Goal: Task Accomplishment & Management: Manage account settings

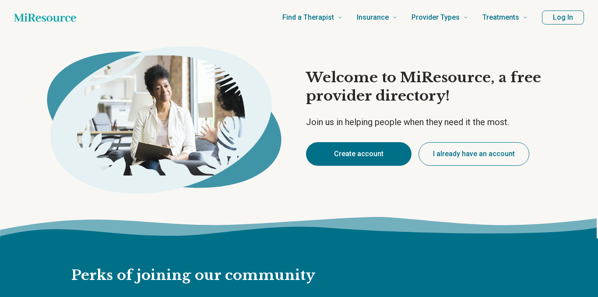
type textarea "*"
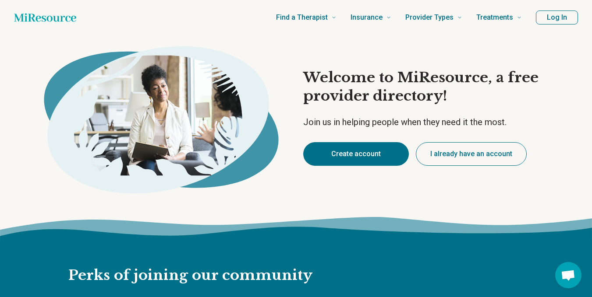
click at [370, 158] on button "Create account" at bounding box center [356, 154] width 106 height 24
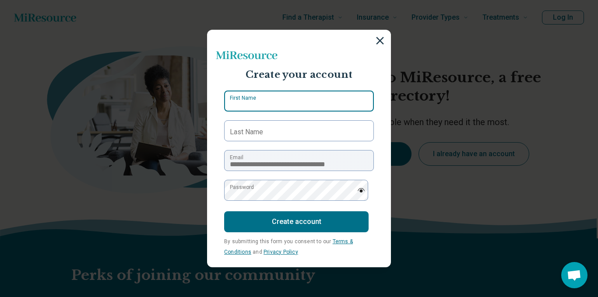
click at [267, 109] on input "First Name" at bounding box center [299, 101] width 150 height 21
type input "*********"
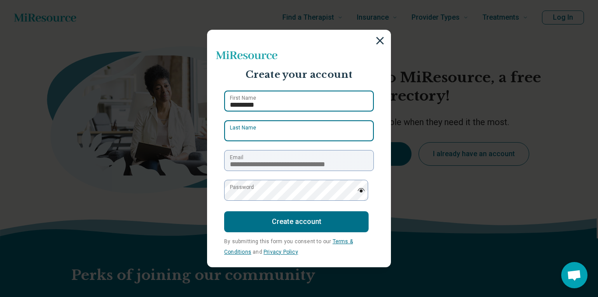
type input "*******"
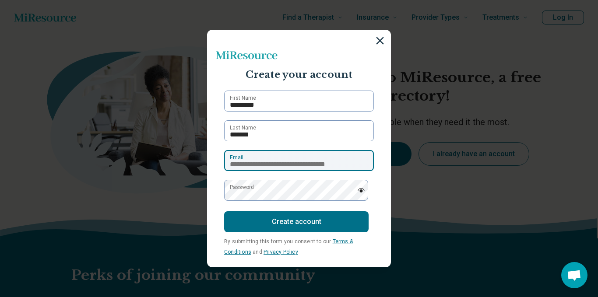
click at [287, 158] on input "**********" at bounding box center [299, 160] width 150 height 21
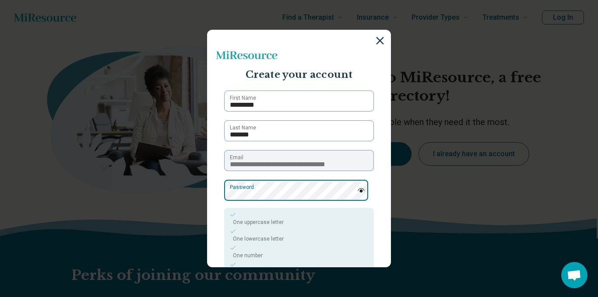
click at [198, 192] on div "**********" at bounding box center [299, 148] width 598 height 297
click at [212, 198] on section "**********" at bounding box center [299, 149] width 184 height 238
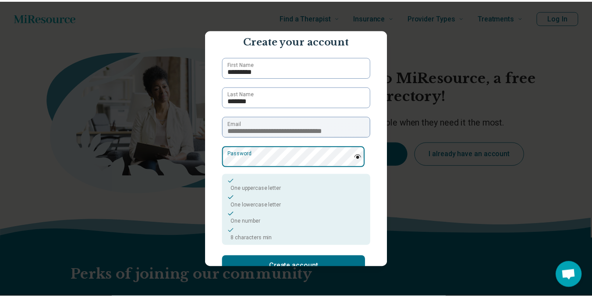
scroll to position [86, 0]
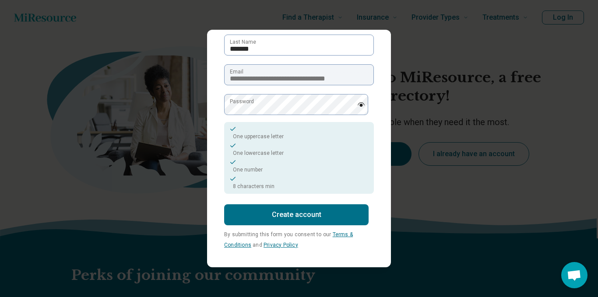
click at [293, 221] on button "Create account" at bounding box center [296, 215] width 145 height 21
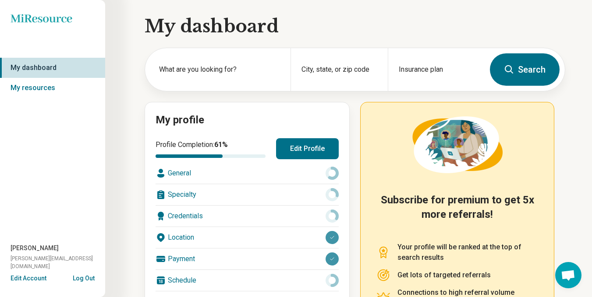
click at [309, 151] on button "Edit Profile" at bounding box center [307, 148] width 63 height 21
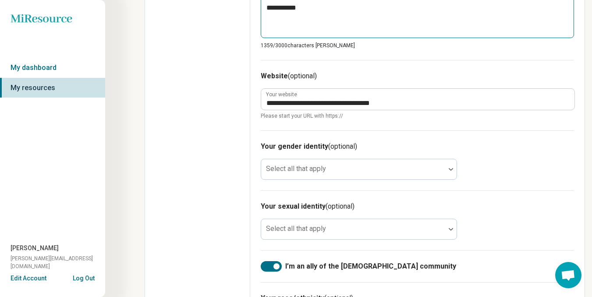
scroll to position [569, 0]
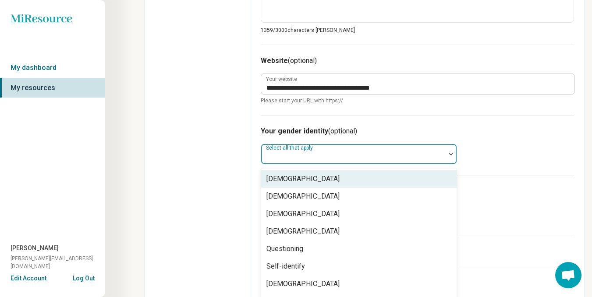
click at [351, 152] on div at bounding box center [353, 158] width 177 height 12
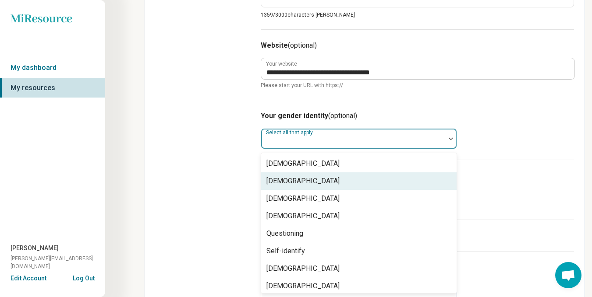
click at [312, 180] on div "[DEMOGRAPHIC_DATA]" at bounding box center [302, 181] width 73 height 11
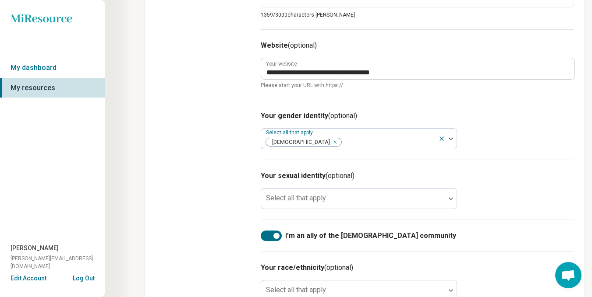
click at [296, 200] on div "Select all that apply" at bounding box center [359, 198] width 196 height 21
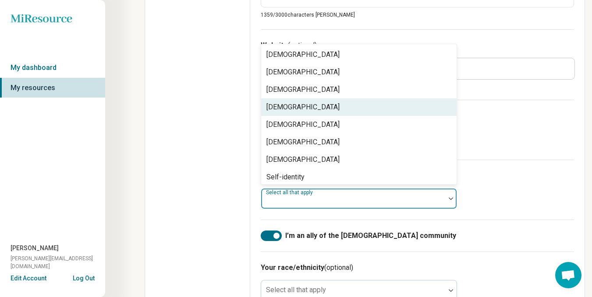
click at [282, 109] on div "[DEMOGRAPHIC_DATA]" at bounding box center [302, 107] width 73 height 11
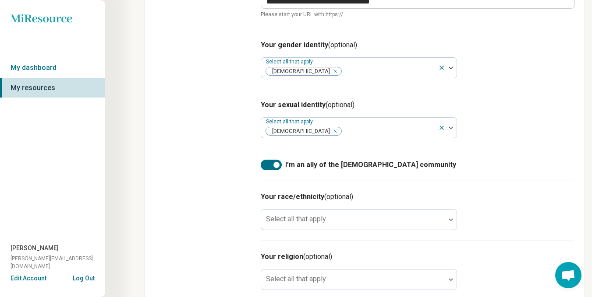
scroll to position [670, 0]
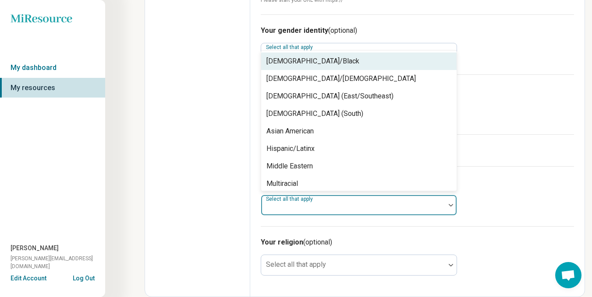
click at [285, 208] on div "Select all that apply" at bounding box center [359, 205] width 196 height 21
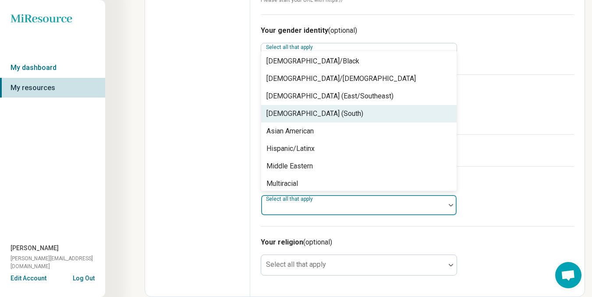
scroll to position [56, 0]
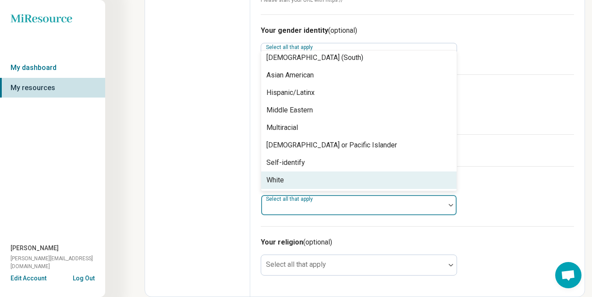
click at [273, 178] on div "White" at bounding box center [275, 180] width 18 height 11
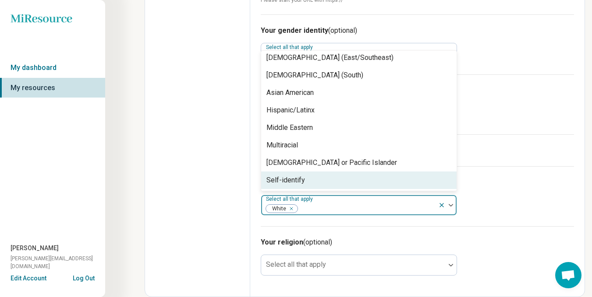
scroll to position [39, 0]
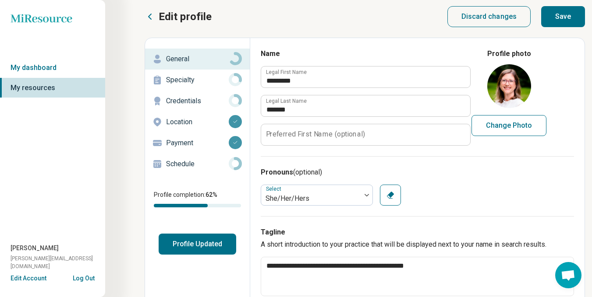
scroll to position [0, 0]
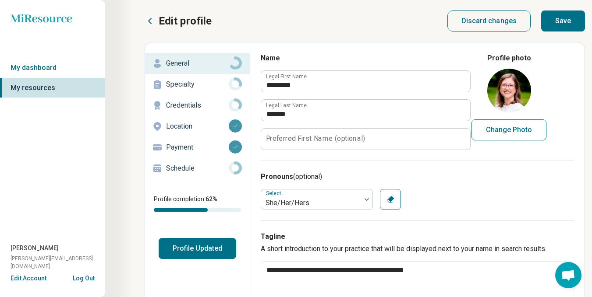
click at [179, 78] on div "Specialty" at bounding box center [197, 85] width 91 height 14
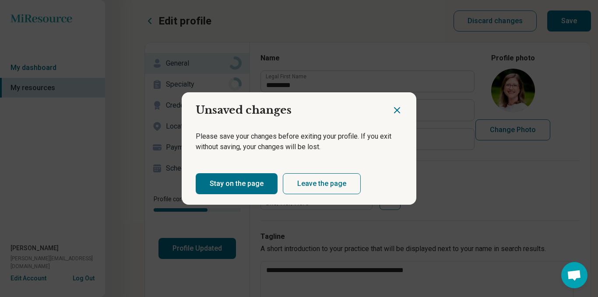
click at [392, 111] on icon "Close dialog" at bounding box center [397, 110] width 11 height 11
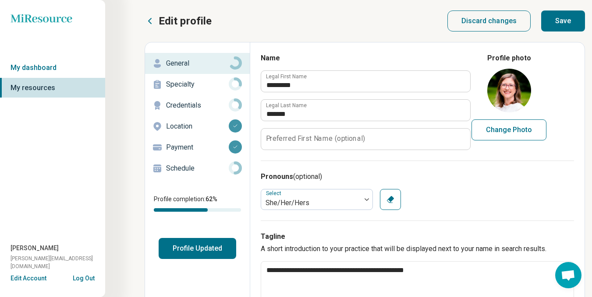
click at [566, 21] on button "Save" at bounding box center [563, 21] width 44 height 21
click at [186, 85] on p "Specialty" at bounding box center [197, 84] width 63 height 11
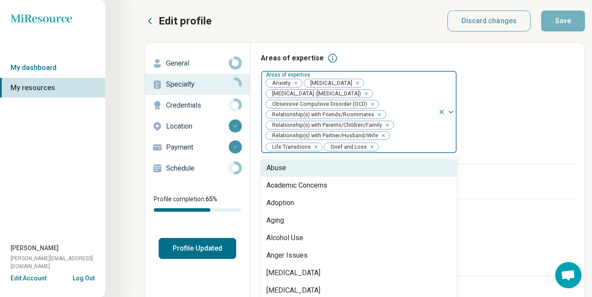
scroll to position [4, 0]
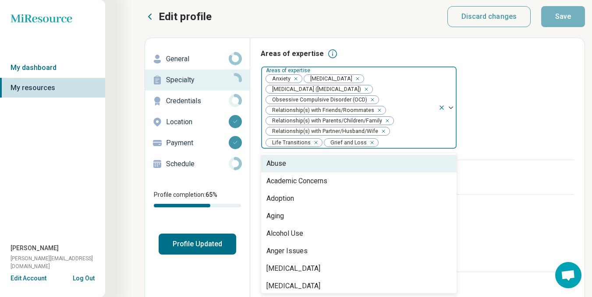
drag, startPoint x: 452, startPoint y: 115, endPoint x: 450, endPoint y: 121, distance: 5.8
click at [450, 121] on div at bounding box center [447, 108] width 18 height 82
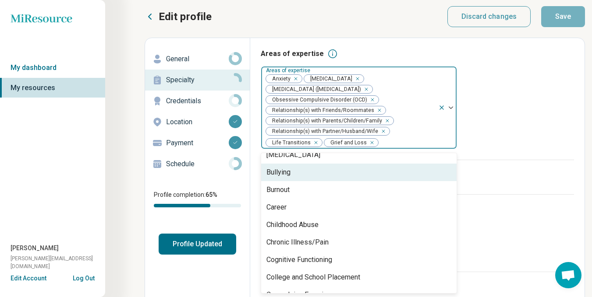
scroll to position [350, 0]
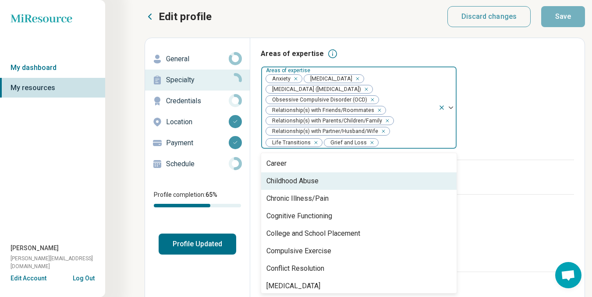
click at [318, 183] on div "Childhood Abuse" at bounding box center [292, 181] width 52 height 11
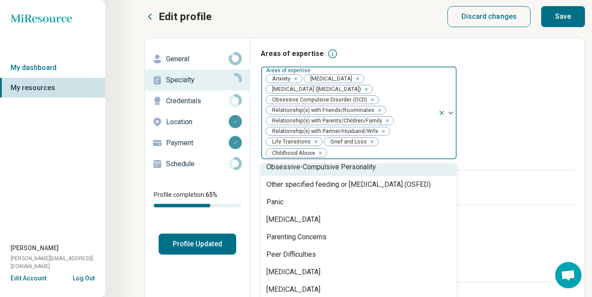
scroll to position [920, 0]
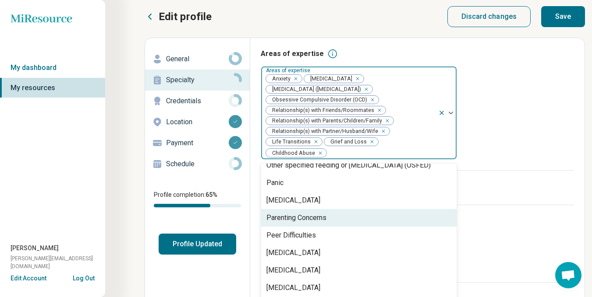
click at [317, 218] on div "Parenting Concerns" at bounding box center [296, 218] width 60 height 11
click at [306, 222] on div "Peer Difficulties" at bounding box center [290, 218] width 49 height 11
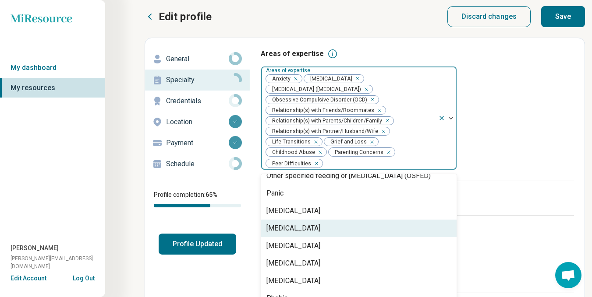
click at [302, 228] on div "[MEDICAL_DATA]" at bounding box center [293, 228] width 54 height 11
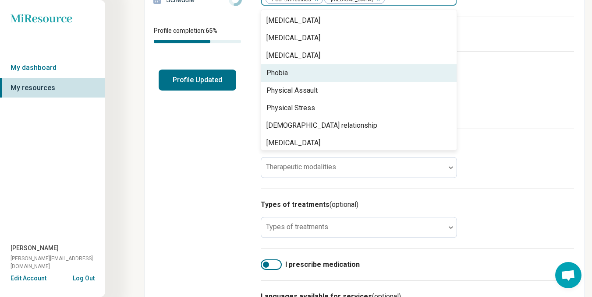
scroll to position [175, 0]
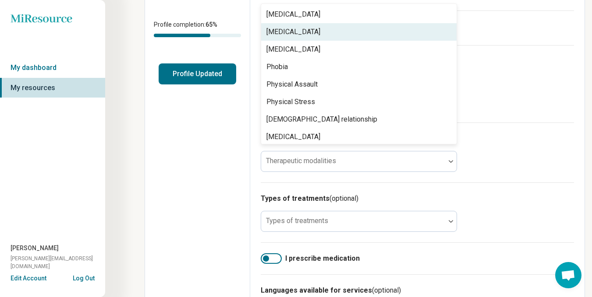
click at [314, 34] on div "[MEDICAL_DATA]" at bounding box center [293, 32] width 54 height 11
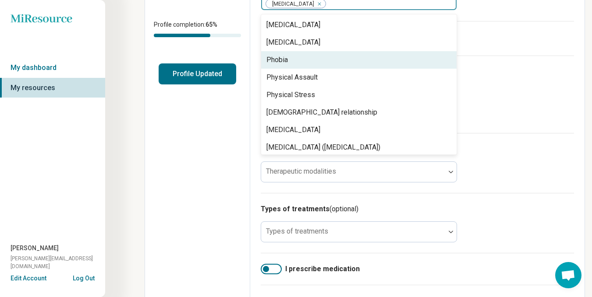
click at [287, 60] on div "Phobia" at bounding box center [276, 60] width 21 height 11
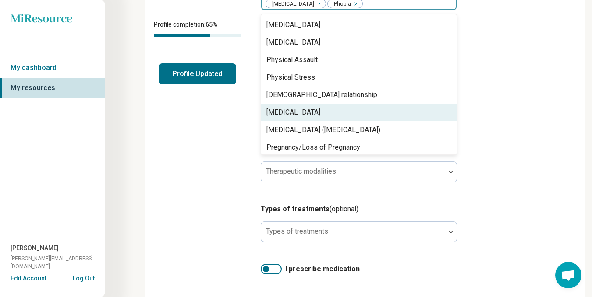
click at [300, 109] on div "[MEDICAL_DATA]" at bounding box center [293, 112] width 54 height 11
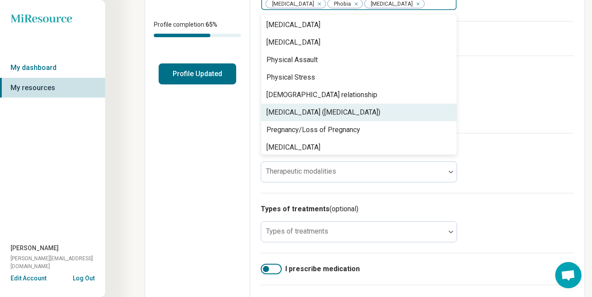
click at [311, 118] on div "[MEDICAL_DATA] ([MEDICAL_DATA])" at bounding box center [323, 112] width 114 height 11
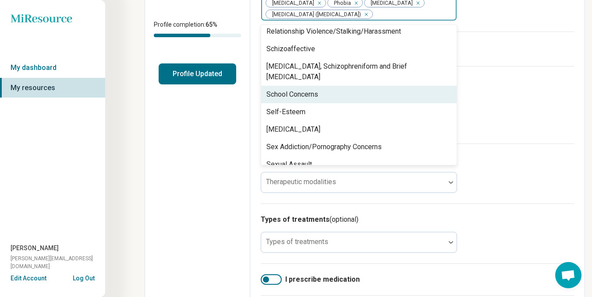
scroll to position [1139, 0]
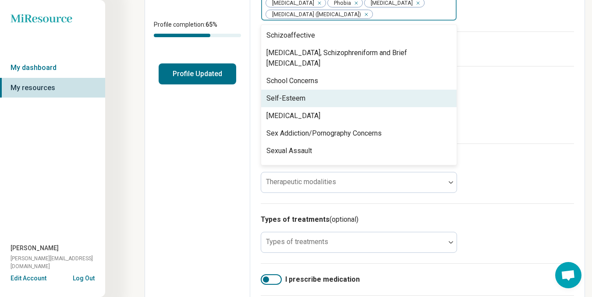
click at [301, 102] on div "Self-Esteem" at bounding box center [285, 98] width 39 height 11
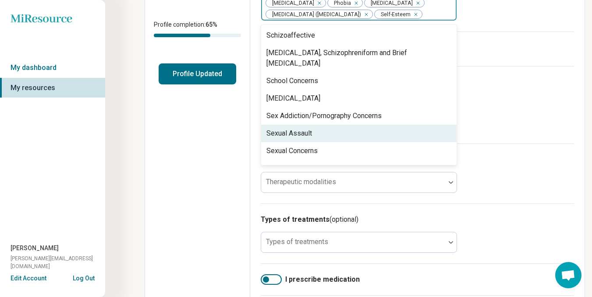
click at [323, 133] on div "Sexual Assault" at bounding box center [358, 134] width 195 height 18
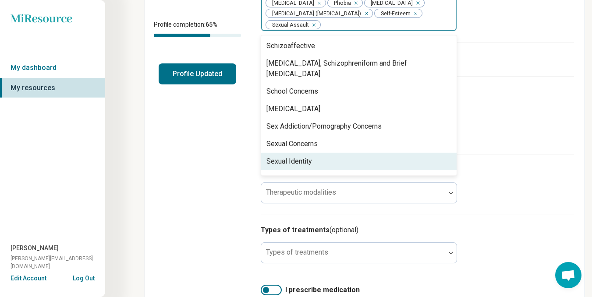
scroll to position [1183, 0]
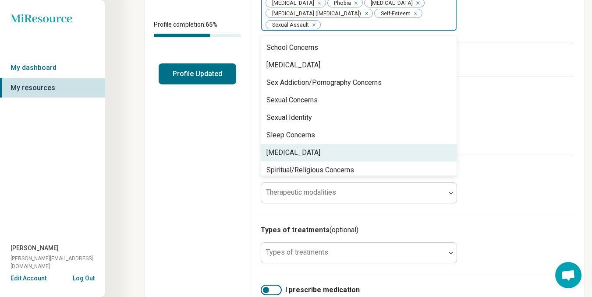
click at [306, 155] on div "[MEDICAL_DATA]" at bounding box center [293, 153] width 54 height 11
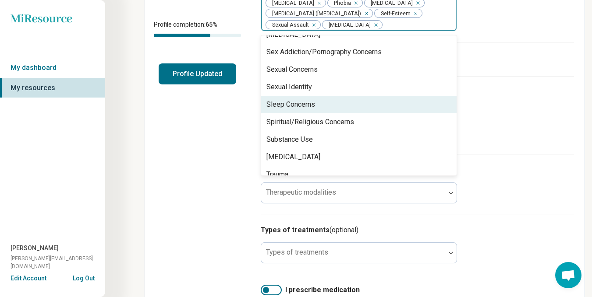
scroll to position [1226, 0]
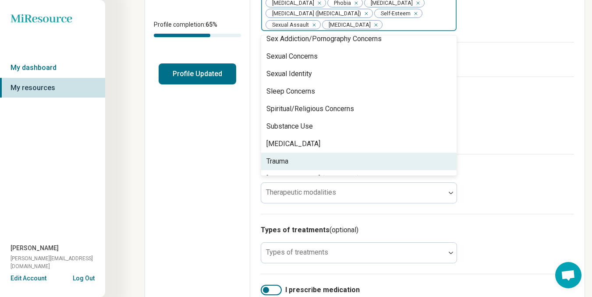
click at [296, 161] on div "Trauma" at bounding box center [358, 162] width 195 height 18
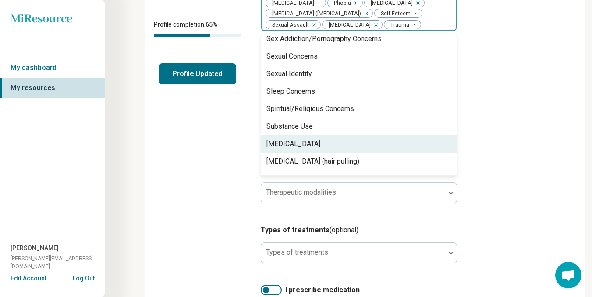
scroll to position [1247, 0]
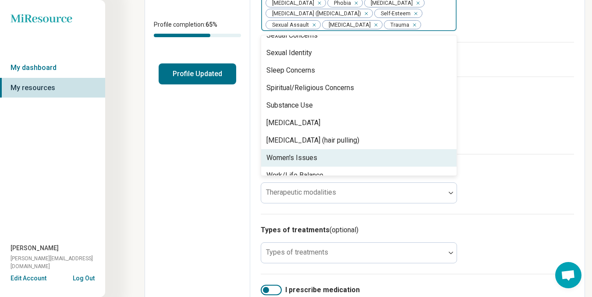
click at [311, 159] on div "Women's Issues" at bounding box center [291, 158] width 51 height 11
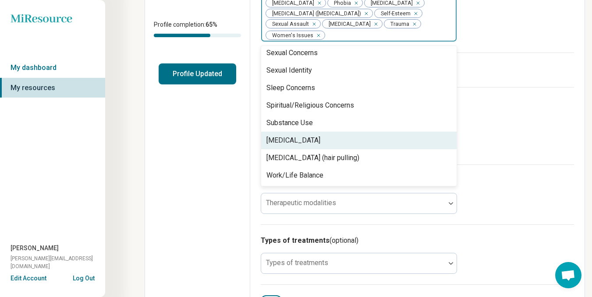
scroll to position [1230, 0]
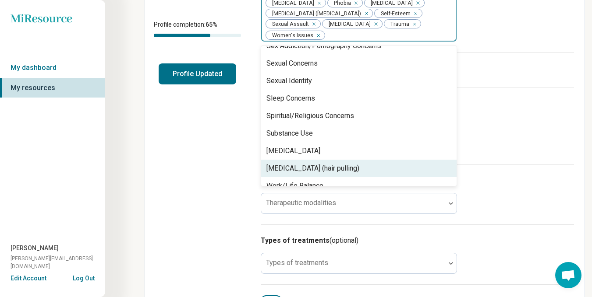
click at [201, 178] on div "Edit profile General Specialty Credentials Location Payment Schedule Profile co…" at bounding box center [197, 192] width 105 height 649
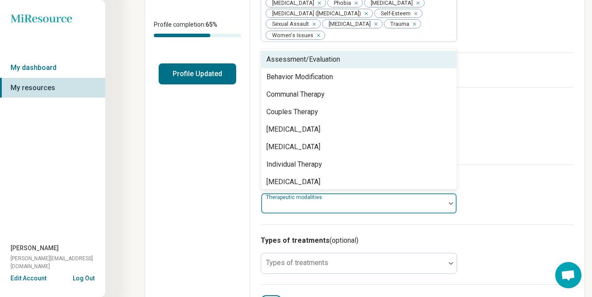
click at [306, 205] on div at bounding box center [353, 203] width 184 height 19
click at [314, 65] on div "Assessment/Evaluation" at bounding box center [303, 59] width 74 height 11
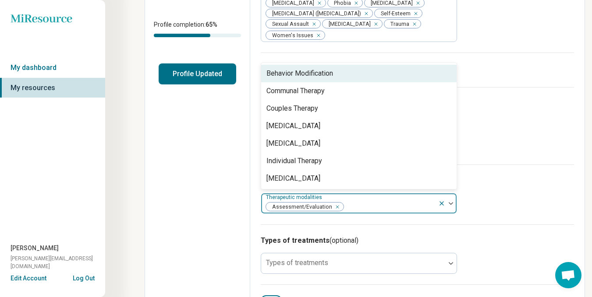
click at [309, 79] on div "Behavior Modification" at bounding box center [299, 73] width 67 height 11
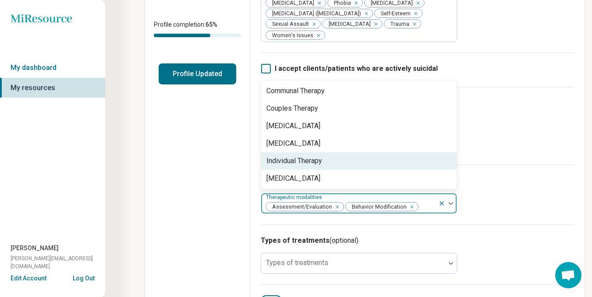
click at [301, 166] on div "Individual Therapy" at bounding box center [294, 161] width 56 height 11
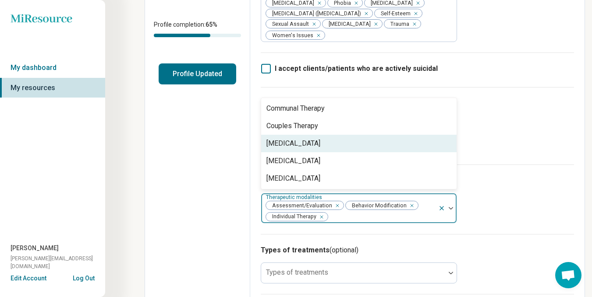
click at [293, 149] on div "[MEDICAL_DATA]" at bounding box center [293, 143] width 54 height 11
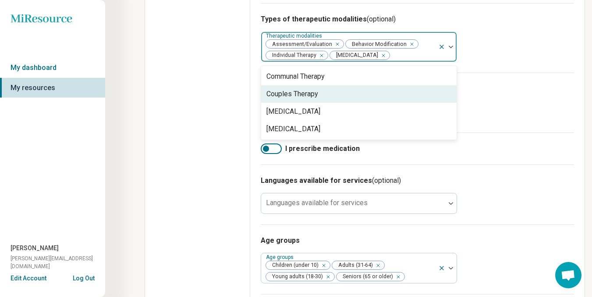
scroll to position [350, 0]
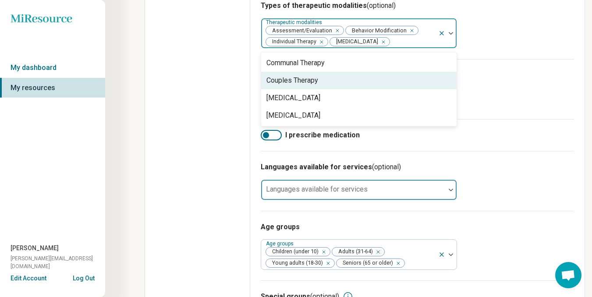
click at [278, 200] on div "Languages available for services" at bounding box center [359, 190] width 196 height 21
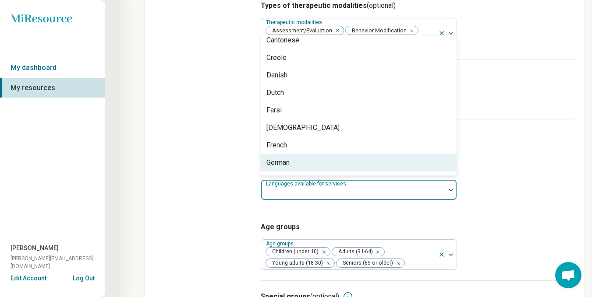
scroll to position [131, 0]
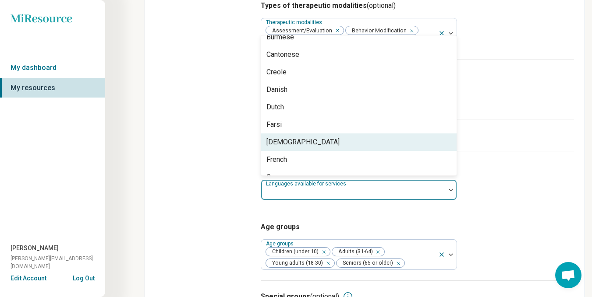
click at [229, 153] on div "Edit profile General Specialty Credentials Location Payment Schedule Profile co…" at bounding box center [197, 22] width 105 height 659
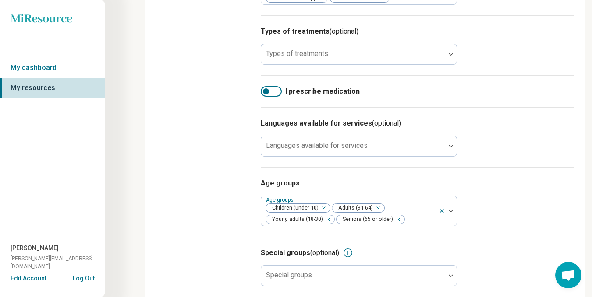
scroll to position [415, 0]
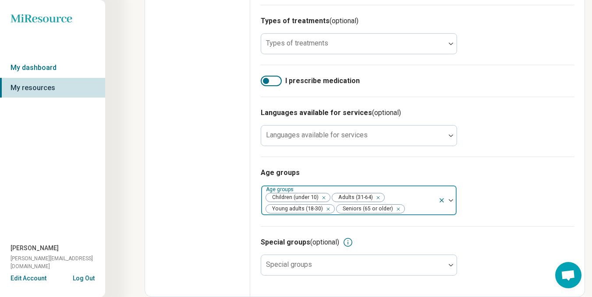
click at [430, 208] on div at bounding box center [419, 209] width 29 height 12
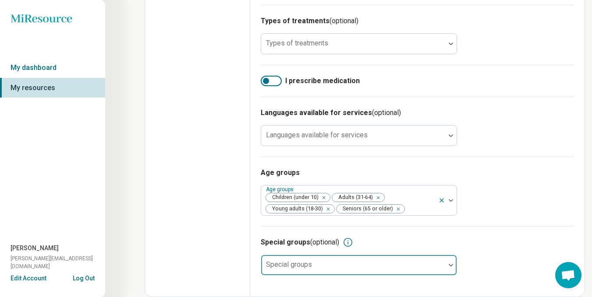
click at [301, 274] on div at bounding box center [353, 269] width 177 height 12
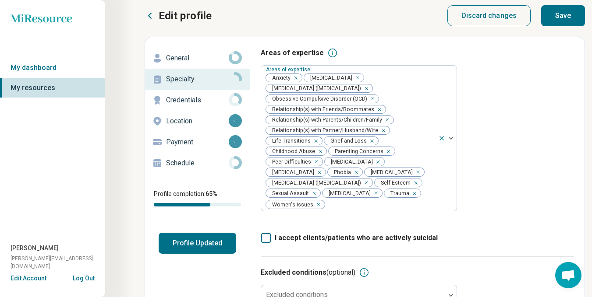
scroll to position [0, 0]
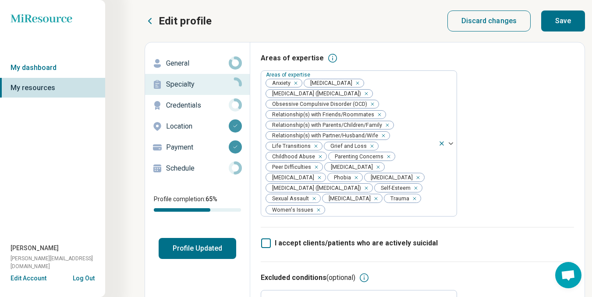
click at [561, 21] on button "Save" at bounding box center [563, 21] width 44 height 21
click at [192, 105] on p "Credentials" at bounding box center [197, 105] width 63 height 11
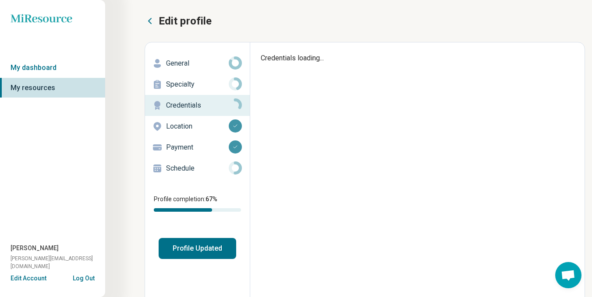
type textarea "*"
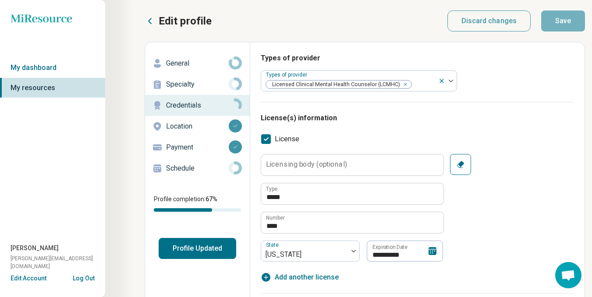
click at [193, 83] on p "Specialty" at bounding box center [197, 84] width 63 height 11
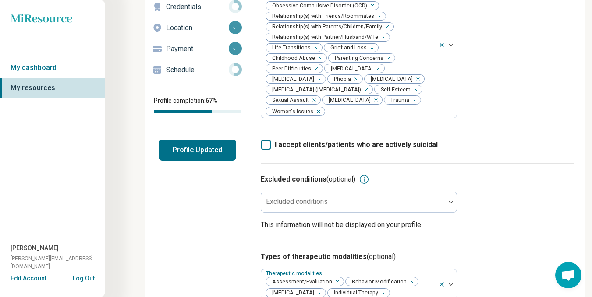
scroll to position [131, 0]
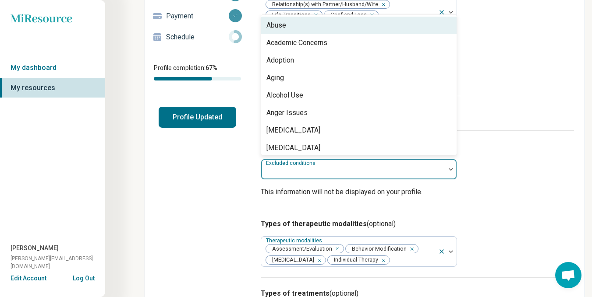
click at [397, 179] on div at bounding box center [353, 173] width 177 height 12
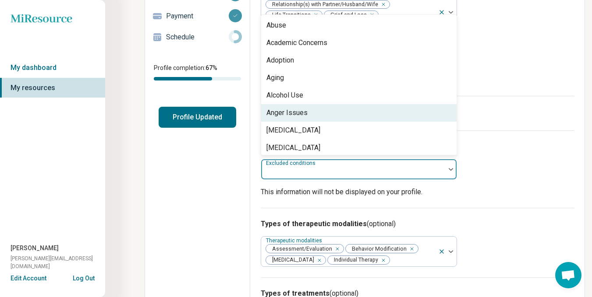
scroll to position [44, 0]
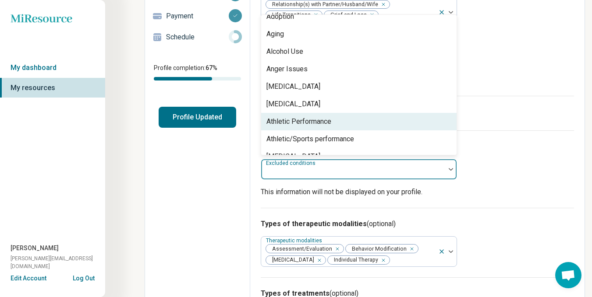
click at [331, 127] on div "Athletic Performance" at bounding box center [298, 122] width 65 height 11
click at [331, 127] on div "Athletic/Sports performance" at bounding box center [310, 122] width 88 height 11
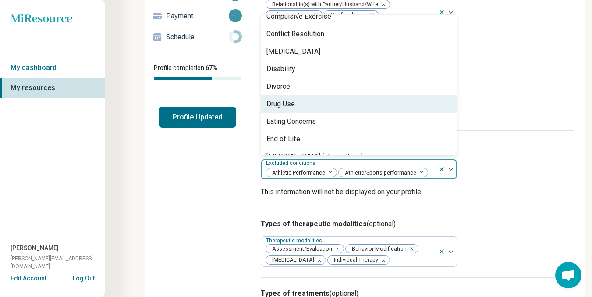
scroll to position [438, 0]
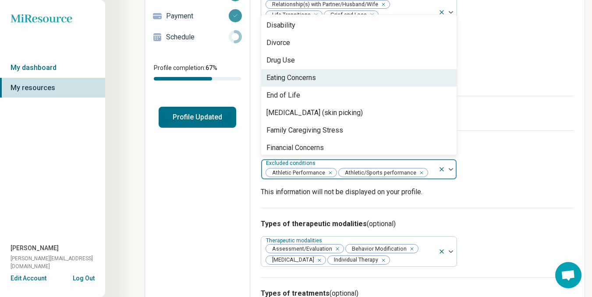
click at [319, 87] on div "Eating Concerns" at bounding box center [358, 78] width 195 height 18
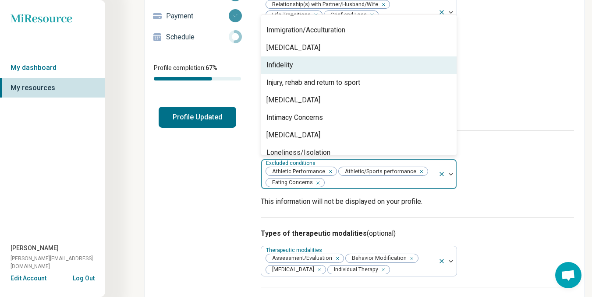
scroll to position [657, 0]
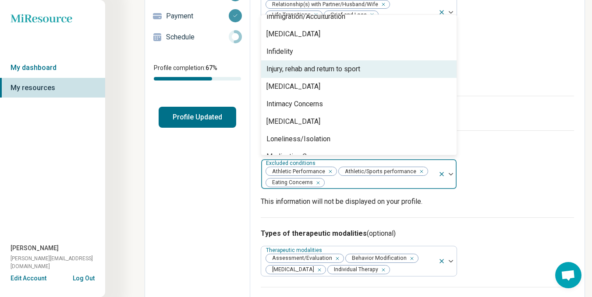
click at [367, 78] on div "Injury, rehab and return to sport" at bounding box center [358, 69] width 195 height 18
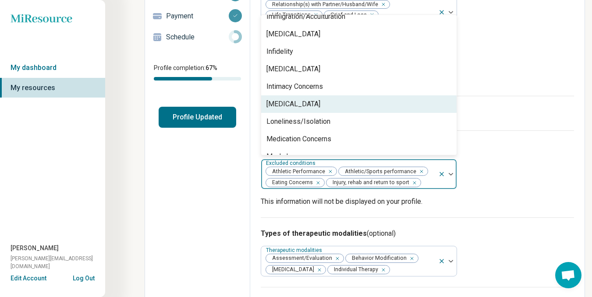
scroll to position [701, 0]
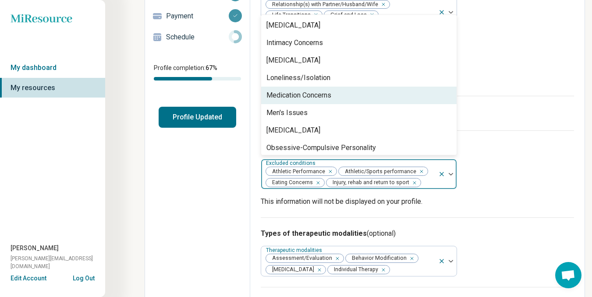
click at [336, 104] on div "Medication Concerns" at bounding box center [358, 96] width 195 height 18
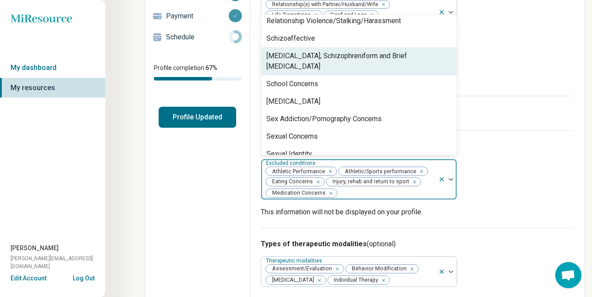
scroll to position [1051, 0]
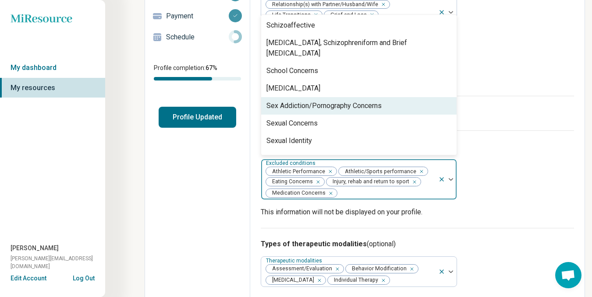
click at [379, 106] on div "Sex Addiction/Pornography Concerns" at bounding box center [323, 106] width 115 height 11
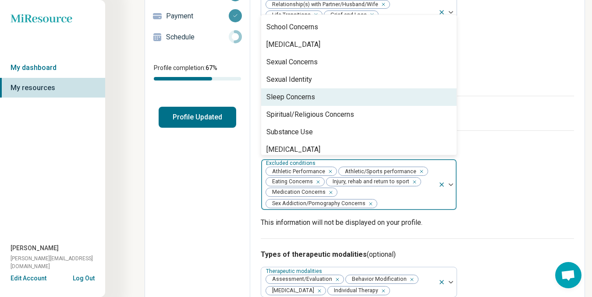
scroll to position [1125, 0]
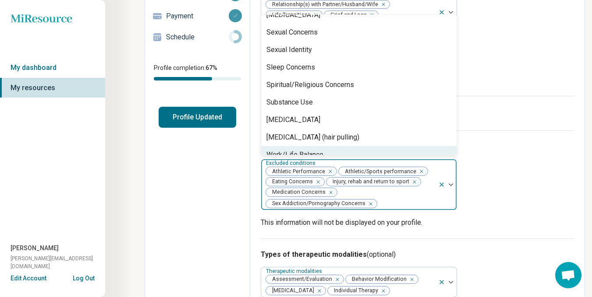
click at [189, 191] on div "Edit profile General Specialty Credentials Location Payment Schedule Profile co…" at bounding box center [197, 255] width 105 height 689
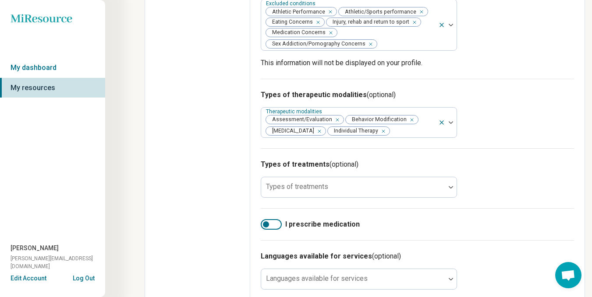
scroll to position [307, 0]
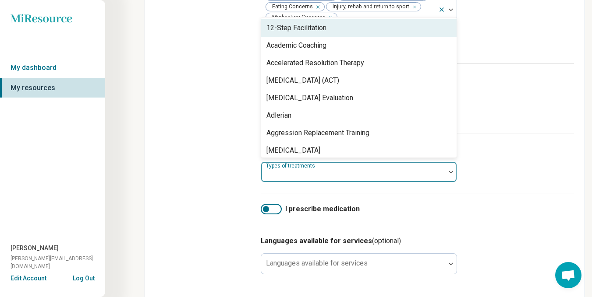
click at [273, 183] on div "Types of treatments" at bounding box center [359, 172] width 196 height 21
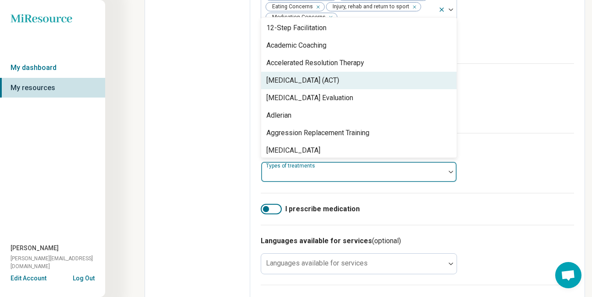
click at [317, 86] on div "[MEDICAL_DATA] (ACT)" at bounding box center [302, 80] width 73 height 11
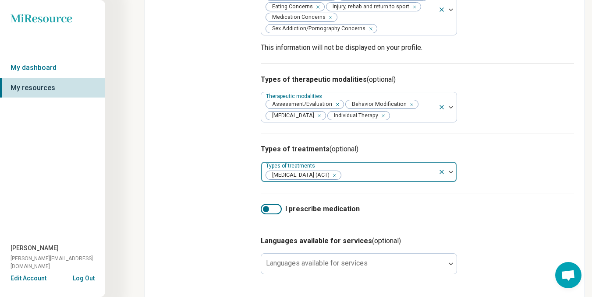
click at [414, 182] on div at bounding box center [388, 175] width 93 height 12
click at [402, 182] on div at bounding box center [388, 175] width 93 height 12
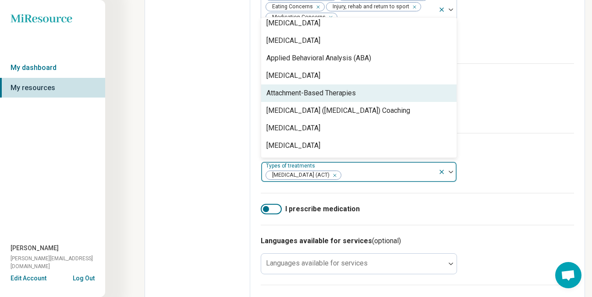
scroll to position [131, 0]
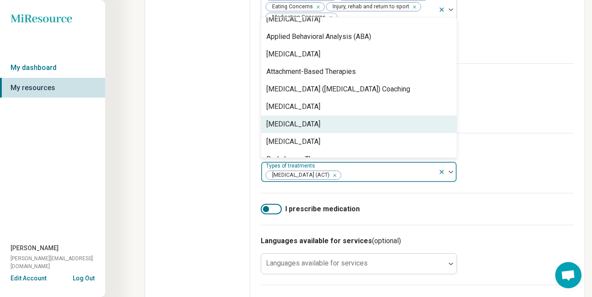
click at [332, 133] on div "[MEDICAL_DATA]" at bounding box center [358, 125] width 195 height 18
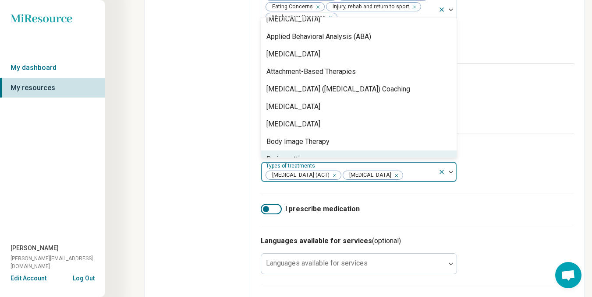
click at [403, 182] on div at bounding box center [418, 175] width 31 height 12
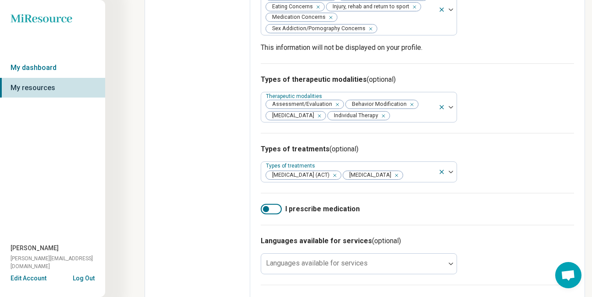
click at [340, 221] on div "I prescribe medication" at bounding box center [417, 209] width 313 height 32
click at [403, 182] on div at bounding box center [418, 175] width 31 height 12
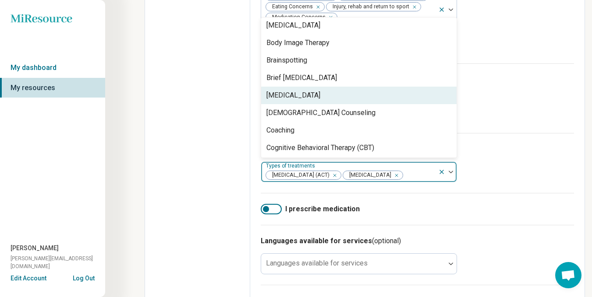
scroll to position [263, 0]
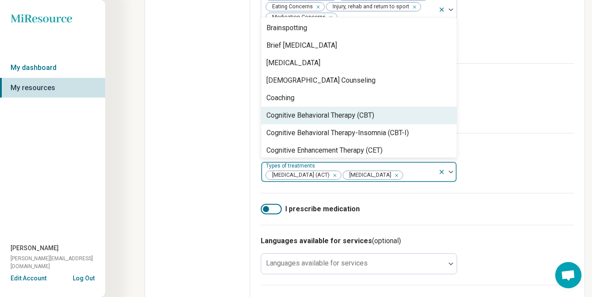
click at [347, 121] on div "Cognitive Behavioral Therapy (CBT)" at bounding box center [320, 115] width 108 height 11
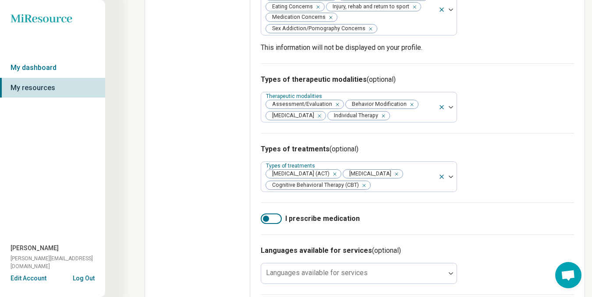
click at [356, 224] on label "I prescribe medication" at bounding box center [417, 219] width 313 height 11
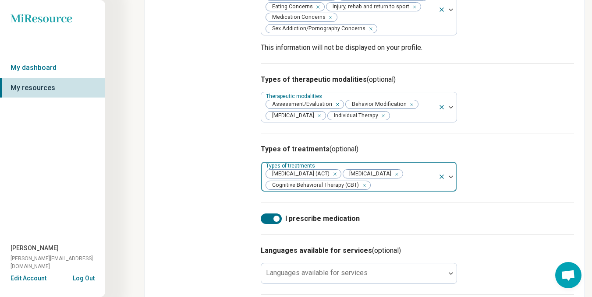
click at [405, 180] on div "[MEDICAL_DATA] (ACT) [MEDICAL_DATA] Cognitive Behavioral Therapy (CBT)" at bounding box center [349, 177] width 177 height 30
click at [395, 186] on div "[MEDICAL_DATA] (ACT) [MEDICAL_DATA] Cognitive Behavioral Therapy (CBT)" at bounding box center [349, 177] width 177 height 30
click at [342, 180] on div "[MEDICAL_DATA] (ACT)" at bounding box center [303, 174] width 77 height 11
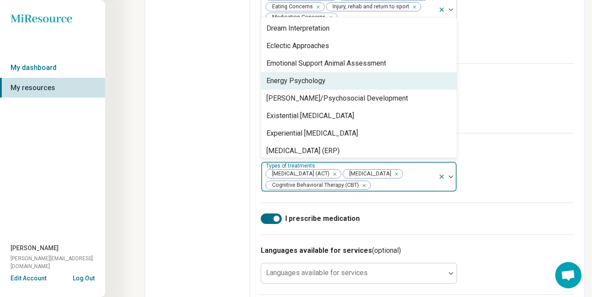
scroll to position [526, 0]
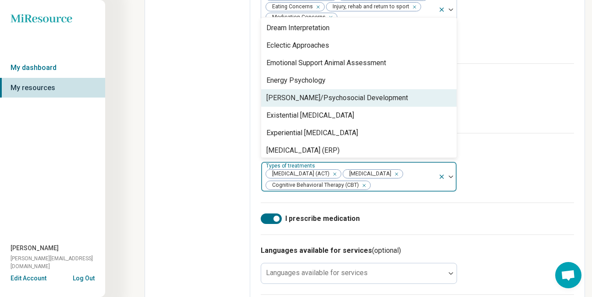
click at [357, 103] on div "[PERSON_NAME]/Psychosocial Development" at bounding box center [336, 98] width 141 height 11
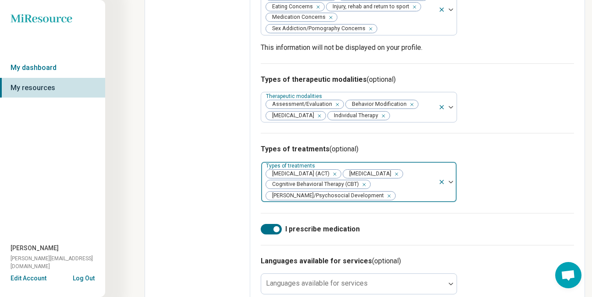
click at [396, 202] on div at bounding box center [415, 196] width 39 height 12
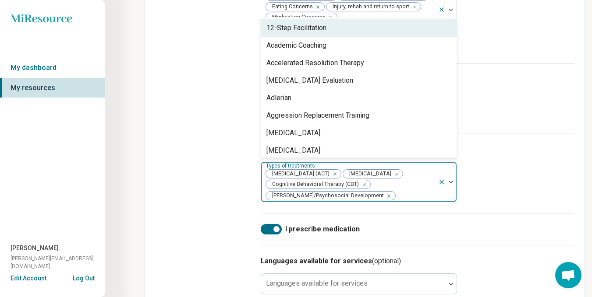
click at [396, 202] on div at bounding box center [415, 196] width 39 height 12
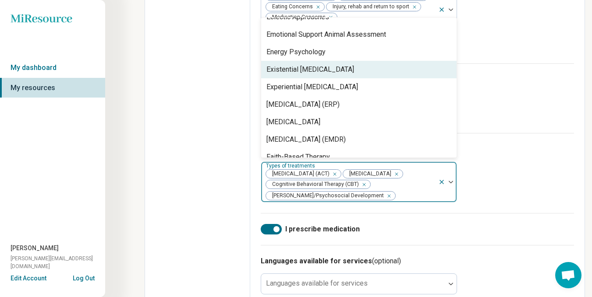
scroll to position [569, 0]
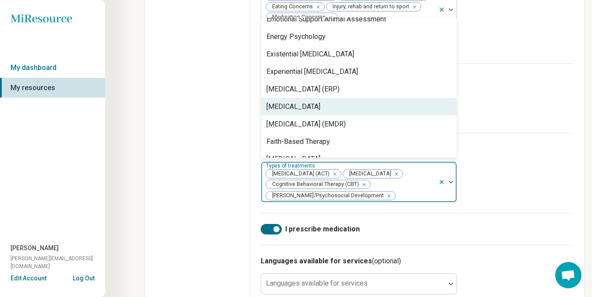
click at [316, 112] on div "[MEDICAL_DATA]" at bounding box center [293, 107] width 54 height 11
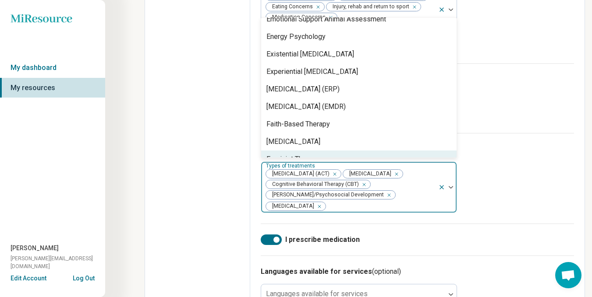
click at [440, 209] on div at bounding box center [447, 187] width 18 height 51
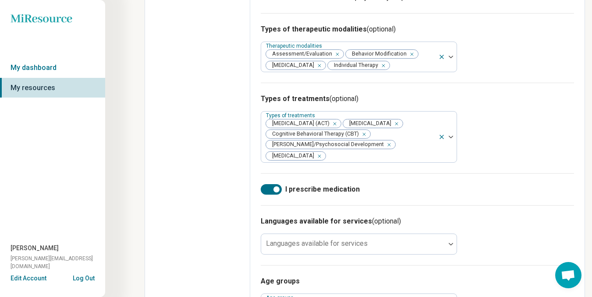
scroll to position [438, 0]
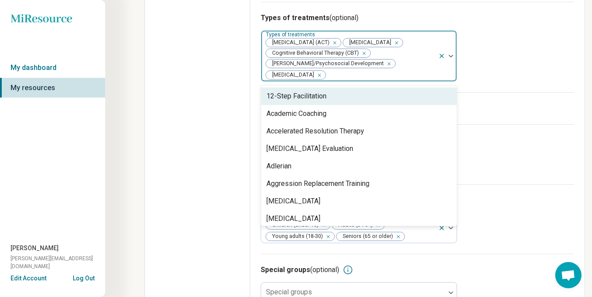
click at [440, 78] on div at bounding box center [447, 56] width 18 height 51
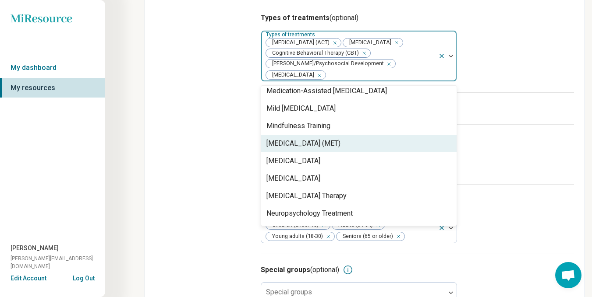
scroll to position [1095, 0]
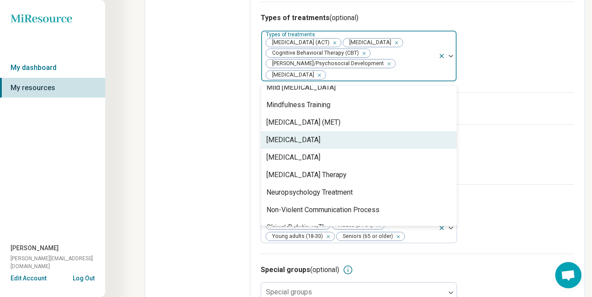
click at [353, 144] on div "[MEDICAL_DATA]" at bounding box center [358, 140] width 195 height 18
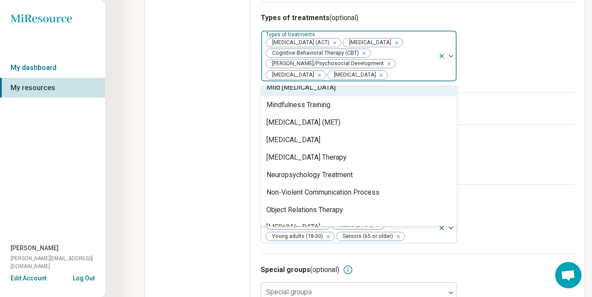
click at [388, 81] on div at bounding box center [411, 75] width 46 height 12
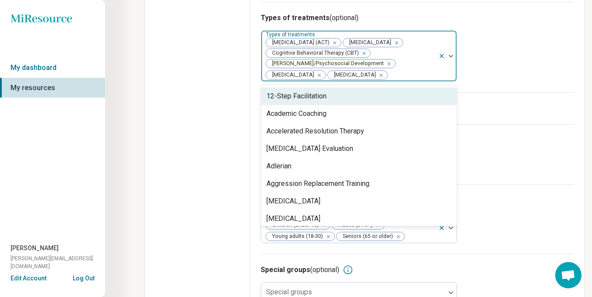
click at [392, 81] on div at bounding box center [411, 75] width 46 height 12
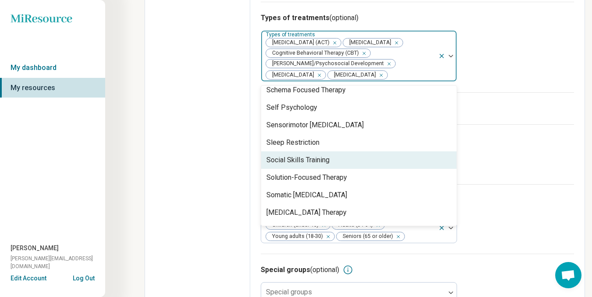
scroll to position [1489, 0]
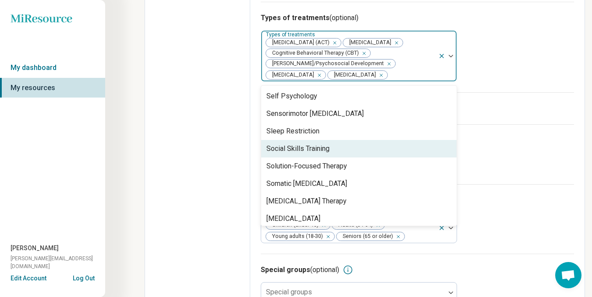
click at [323, 154] on div "Social Skills Training" at bounding box center [297, 149] width 63 height 11
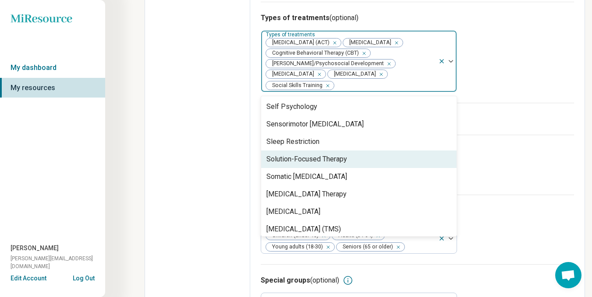
click at [332, 162] on div "Solution-Focused Therapy" at bounding box center [306, 159] width 81 height 11
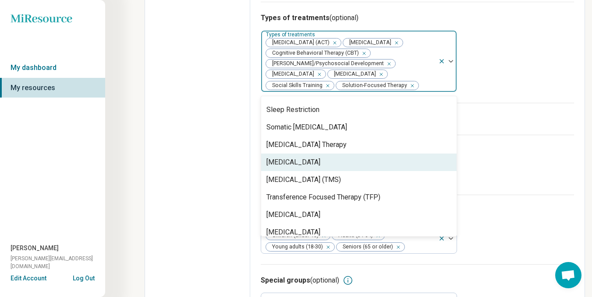
scroll to position [1533, 0]
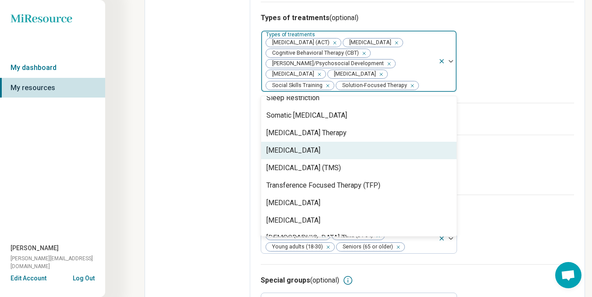
click at [320, 156] on div "[MEDICAL_DATA]" at bounding box center [293, 150] width 54 height 11
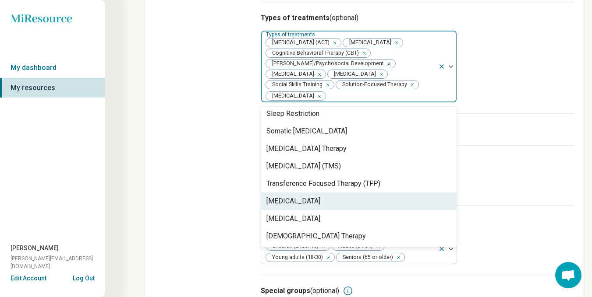
click at [320, 201] on div "[MEDICAL_DATA]" at bounding box center [293, 201] width 54 height 11
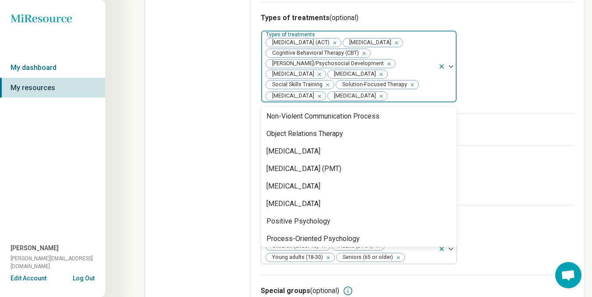
scroll to position [1160, 0]
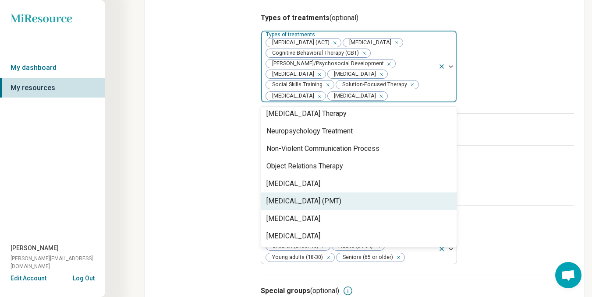
click at [320, 207] on div "[MEDICAL_DATA] (PMT)" at bounding box center [303, 201] width 75 height 11
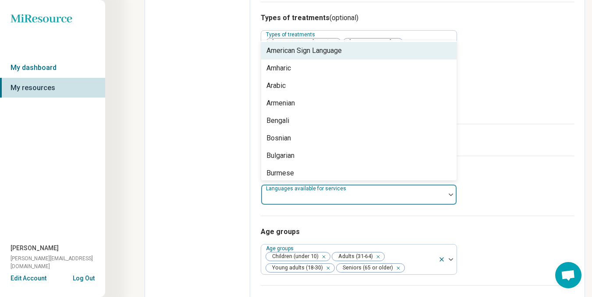
click at [293, 205] on div "Languages available for services" at bounding box center [359, 194] width 196 height 21
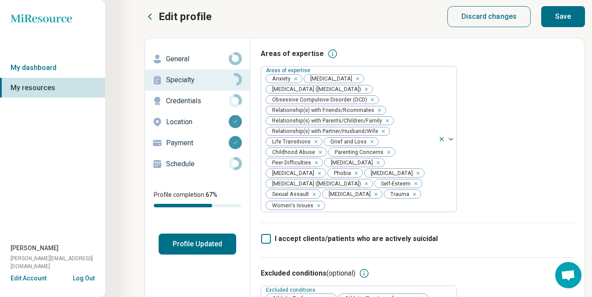
scroll to position [0, 0]
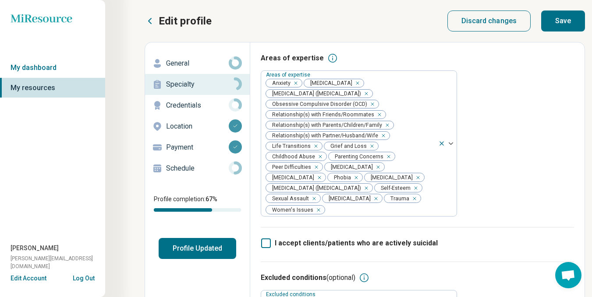
click at [561, 21] on button "Save" at bounding box center [563, 21] width 44 height 21
